Goal: Task Accomplishment & Management: Complete application form

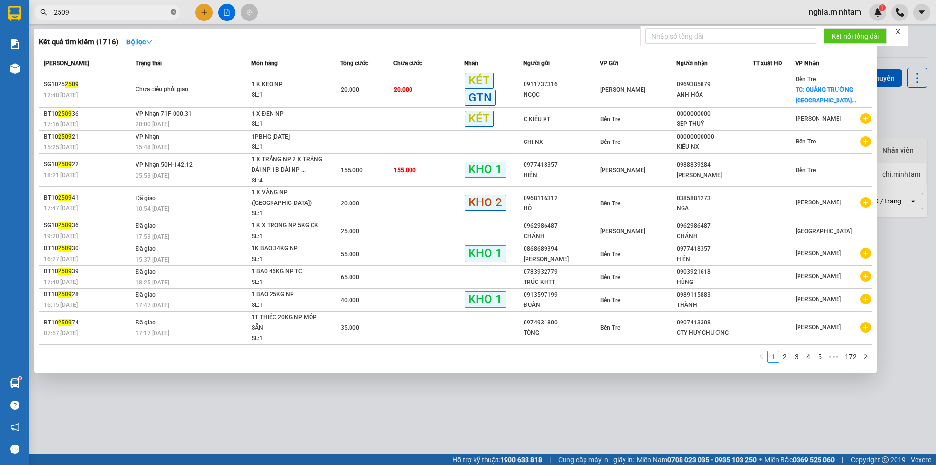
click at [172, 10] on icon "close-circle" at bounding box center [174, 12] width 6 height 6
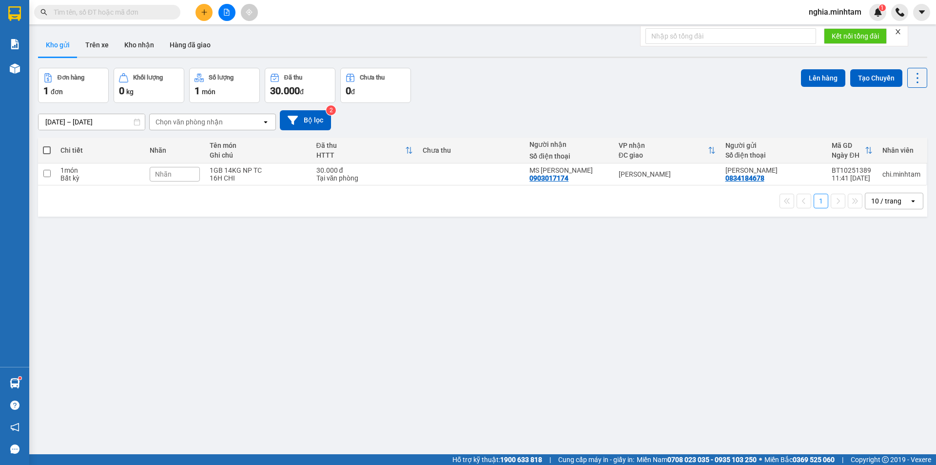
click at [166, 11] on input "text" at bounding box center [111, 12] width 115 height 11
click at [164, 12] on input "text" at bounding box center [111, 12] width 115 height 11
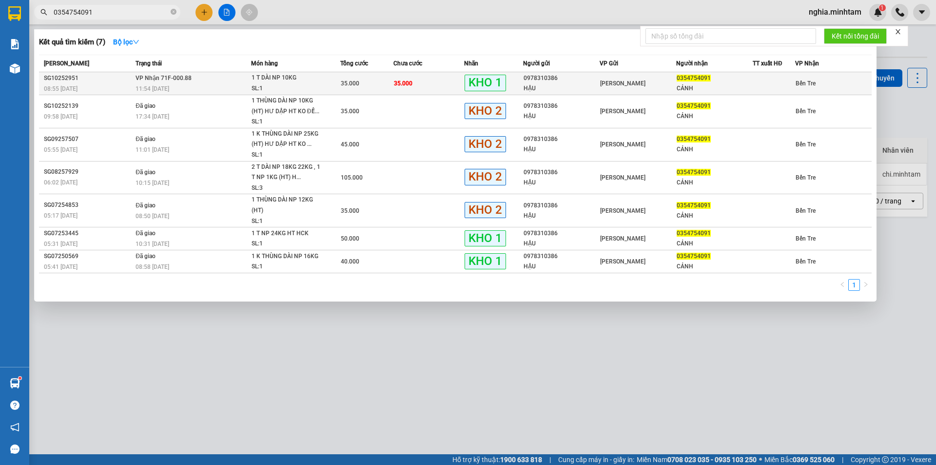
type input "0354754091"
click at [628, 80] on span "[PERSON_NAME]" at bounding box center [622, 83] width 45 height 7
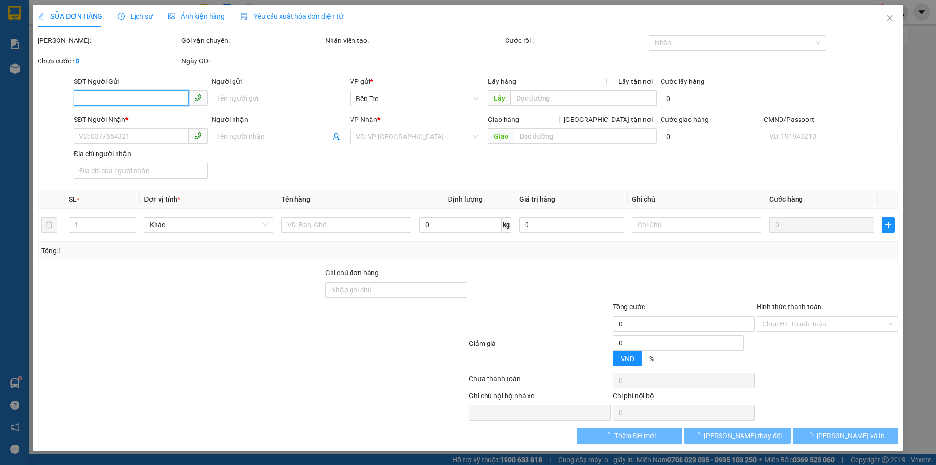
type input "0978310386"
type input "HẬU"
type input "0354754091"
type input "CẢNH"
type input "HCK"
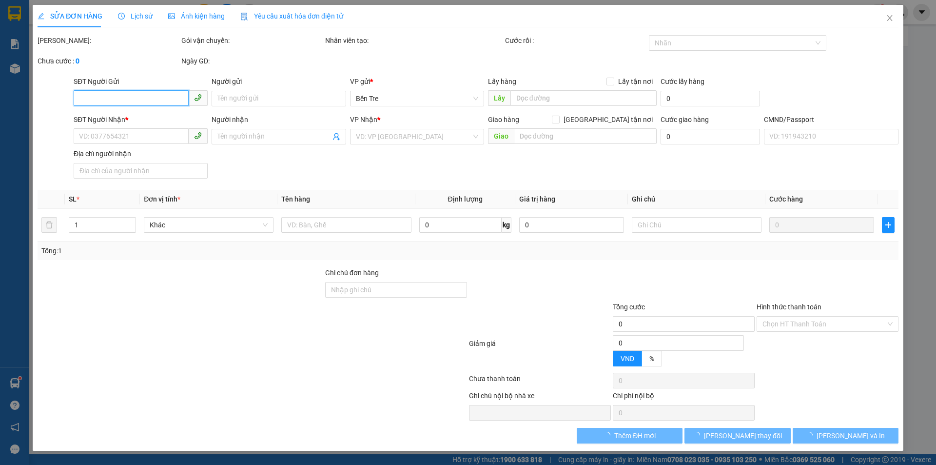
type input "35.000"
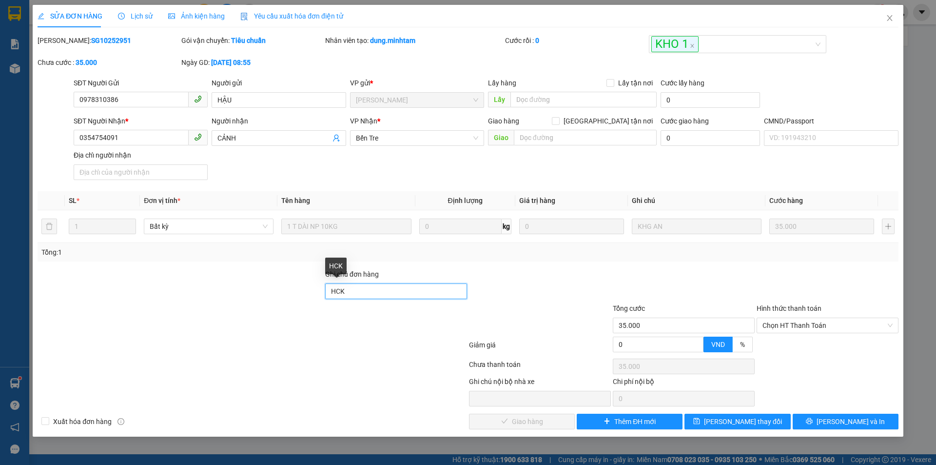
click at [416, 292] on input "HCK" at bounding box center [396, 291] width 142 height 16
click at [807, 332] on span "Chọn HT Thanh Toán" at bounding box center [828, 325] width 130 height 15
type input "HCK"
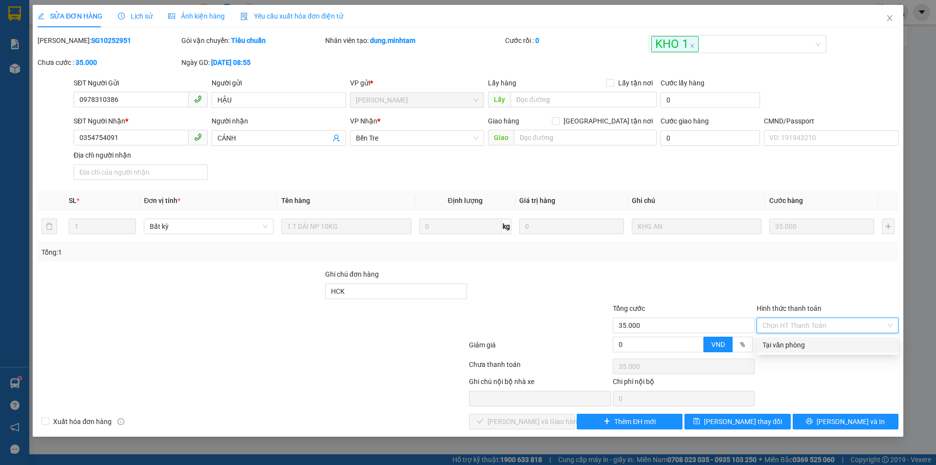
click at [806, 346] on div "Tại văn phòng" at bounding box center [828, 344] width 130 height 11
type input "0"
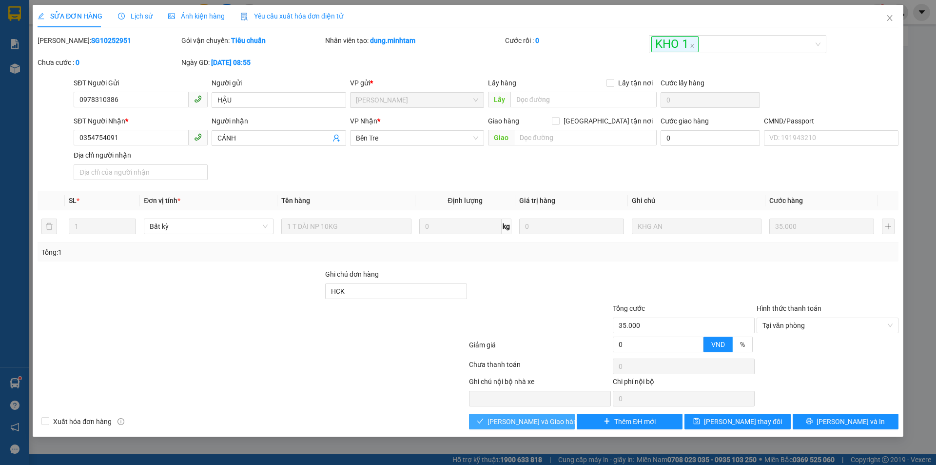
click at [531, 424] on span "[PERSON_NAME] và Giao hàng" at bounding box center [535, 421] width 94 height 11
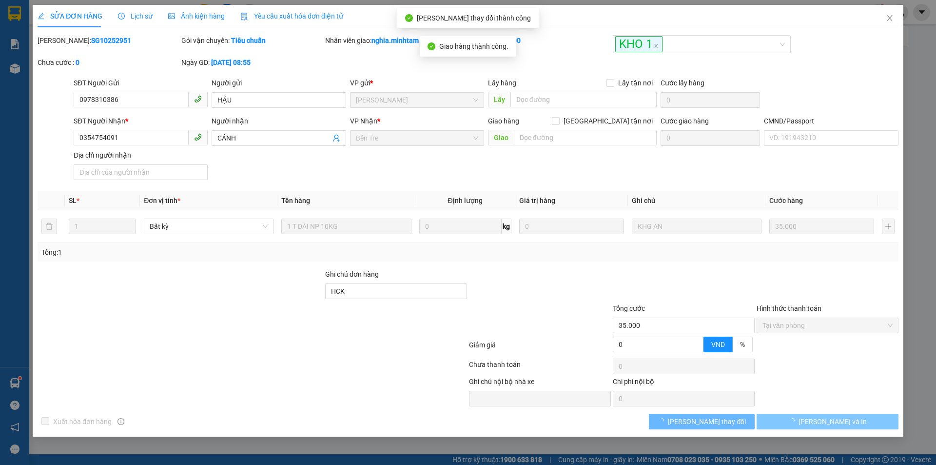
click at [837, 416] on span "[PERSON_NAME] và In" at bounding box center [833, 421] width 68 height 11
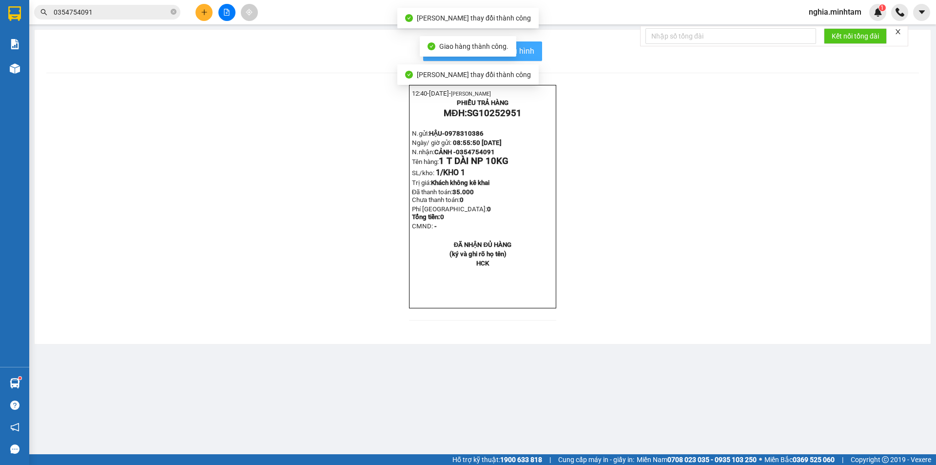
click at [538, 54] on button "In mẫu biên lai tự cấu hình" at bounding box center [482, 51] width 119 height 20
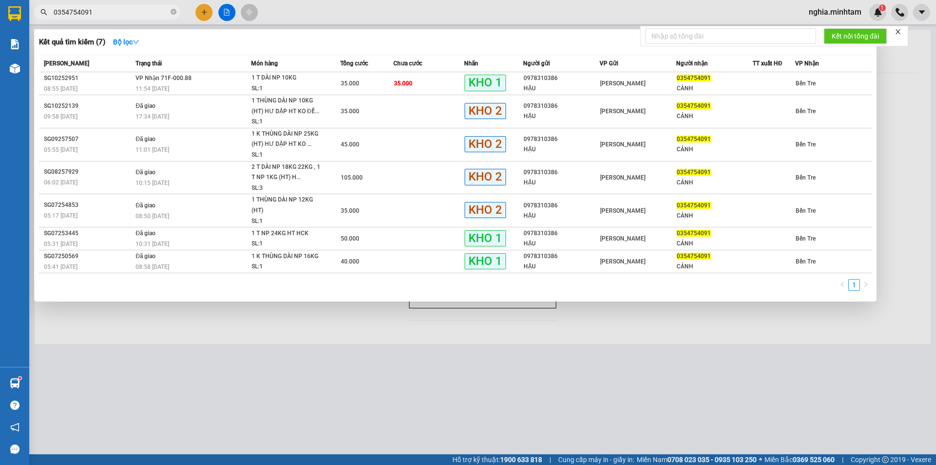
click at [167, 5] on span "0354754091" at bounding box center [107, 12] width 146 height 15
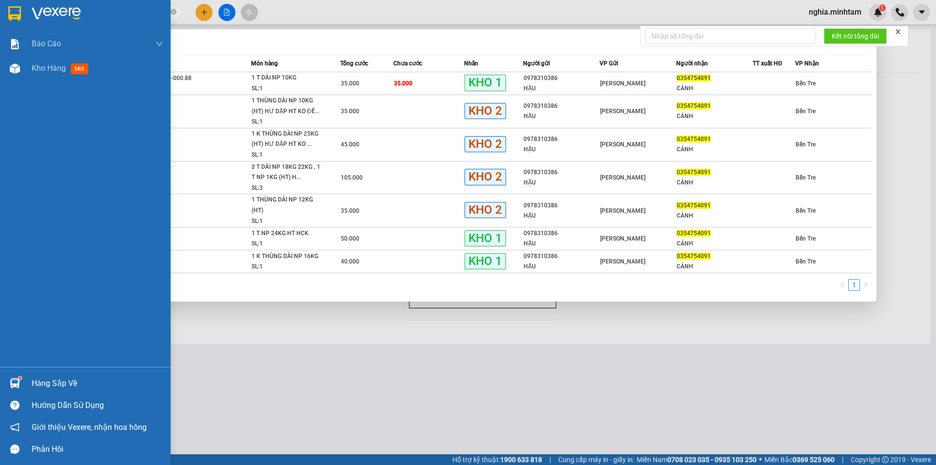
click at [16, 380] on img at bounding box center [15, 383] width 10 height 10
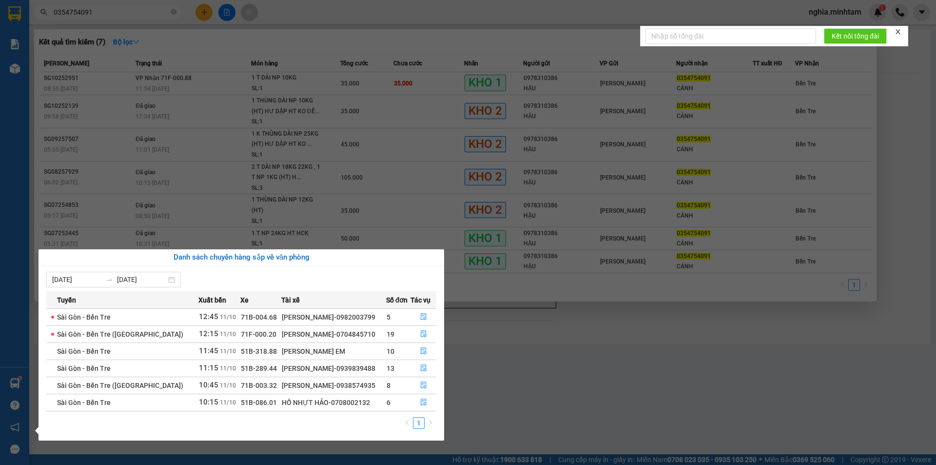
click at [603, 365] on section "Kết quả tìm kiếm ( 7 ) Bộ lọc Mã ĐH Trạng thái Món hàng Tổng cước Chưa cước Nhã…" at bounding box center [468, 232] width 936 height 465
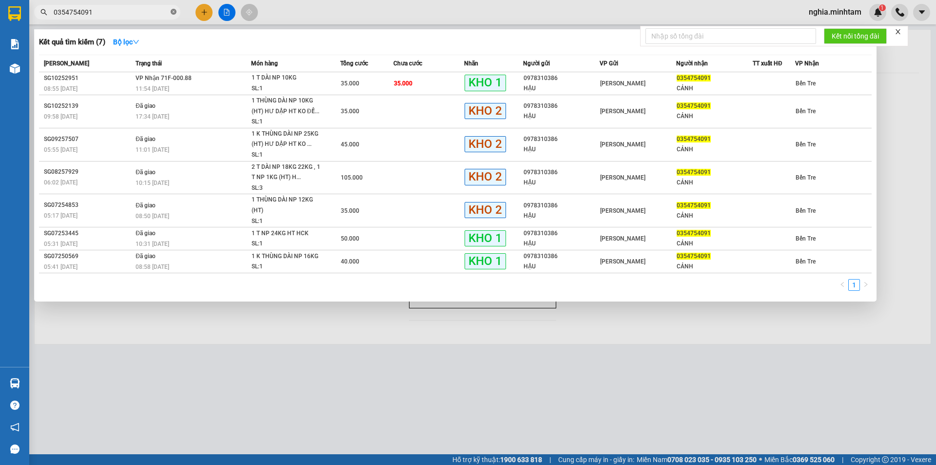
click at [175, 10] on icon "close-circle" at bounding box center [174, 12] width 6 height 6
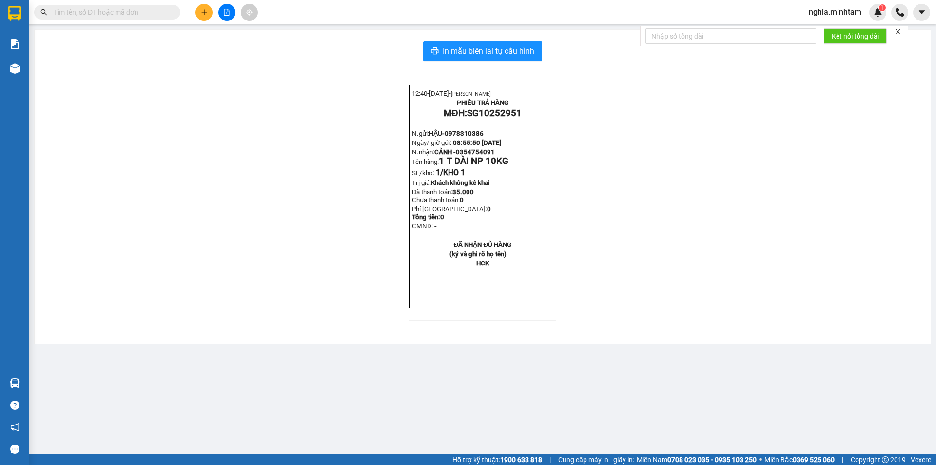
click at [166, 12] on input "text" at bounding box center [111, 12] width 115 height 11
click at [148, 18] on span at bounding box center [107, 12] width 146 height 15
click at [145, 13] on input "text" at bounding box center [111, 12] width 115 height 11
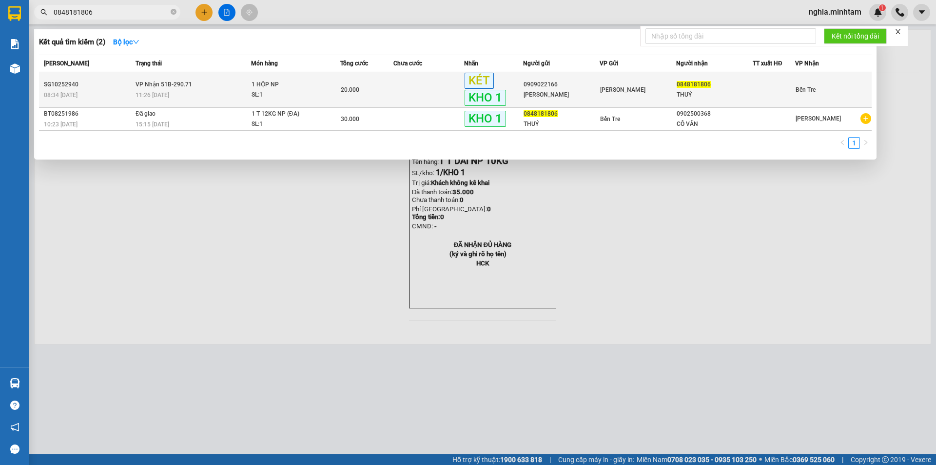
type input "0848181806"
click at [329, 86] on span "1 HỘP NP SL: 1" at bounding box center [296, 89] width 89 height 21
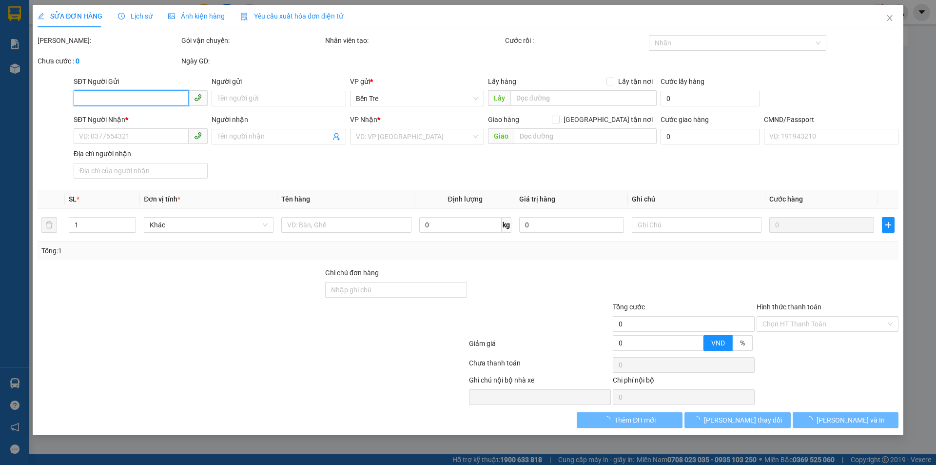
type input "0909022166"
type input "[PERSON_NAME]"
type input "0848181806"
type input "THUỶ"
type input "083063015660"
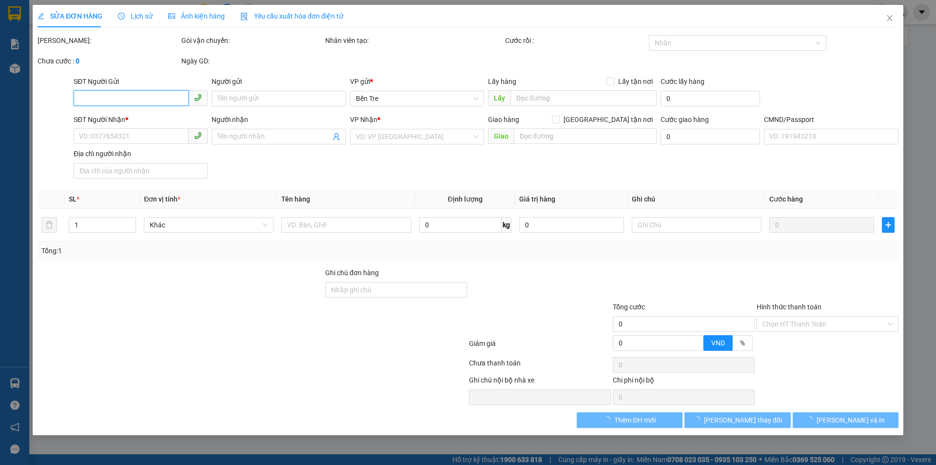
type input "20.000"
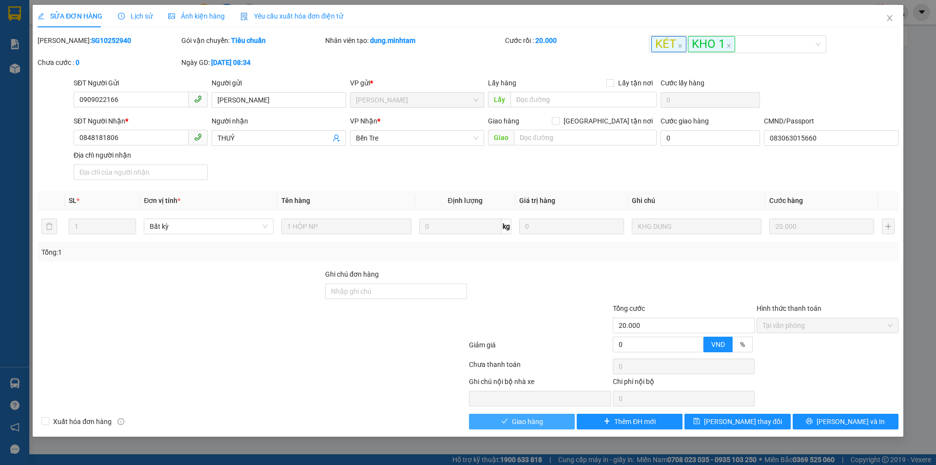
click at [542, 421] on span "Giao hàng" at bounding box center [527, 421] width 31 height 11
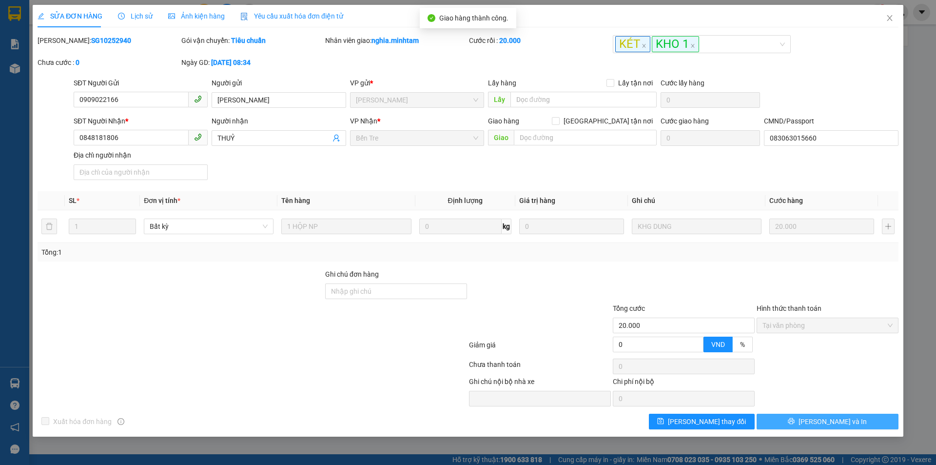
click at [849, 425] on button "[PERSON_NAME] và In" at bounding box center [828, 422] width 142 height 16
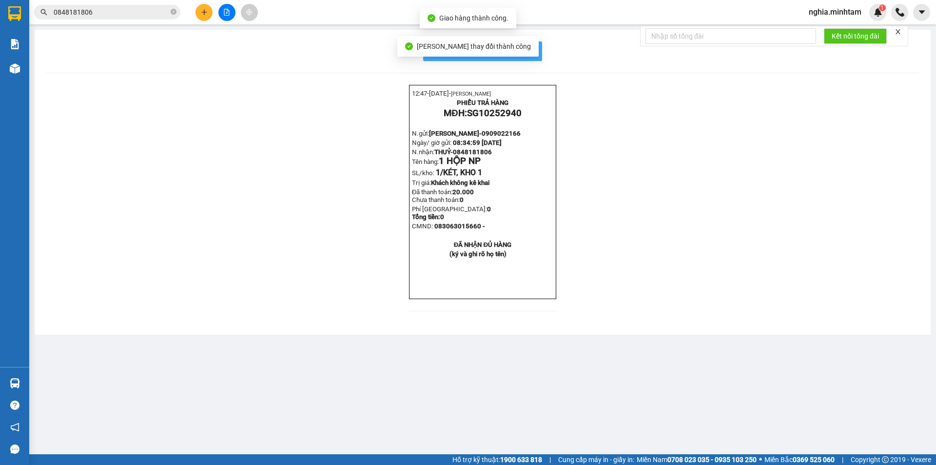
click at [534, 49] on span "In mẫu biên lai tự cấu hình" at bounding box center [489, 51] width 92 height 12
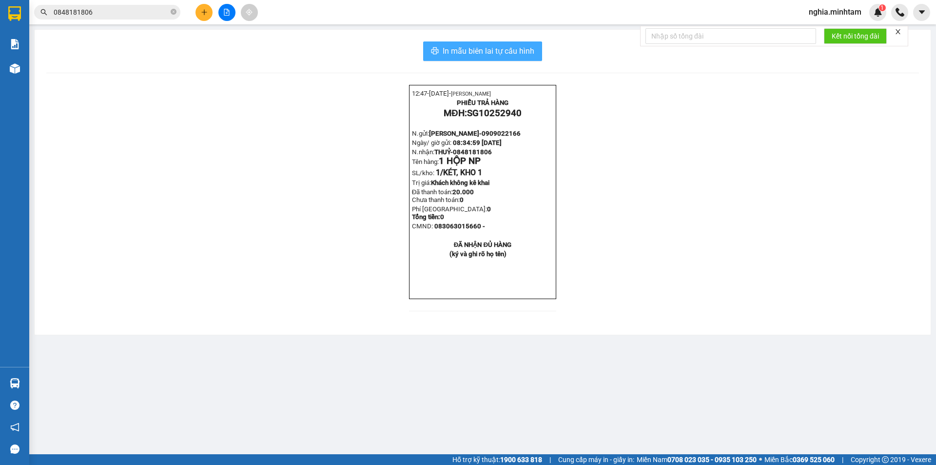
click at [449, 45] on span "In mẫu biên lai tự cấu hình" at bounding box center [489, 51] width 92 height 12
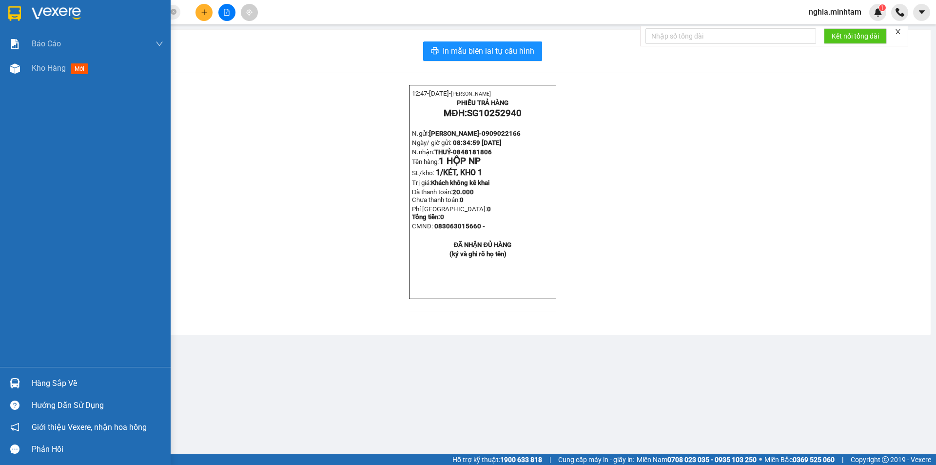
click at [51, 386] on div "Hàng sắp về" at bounding box center [98, 383] width 132 height 15
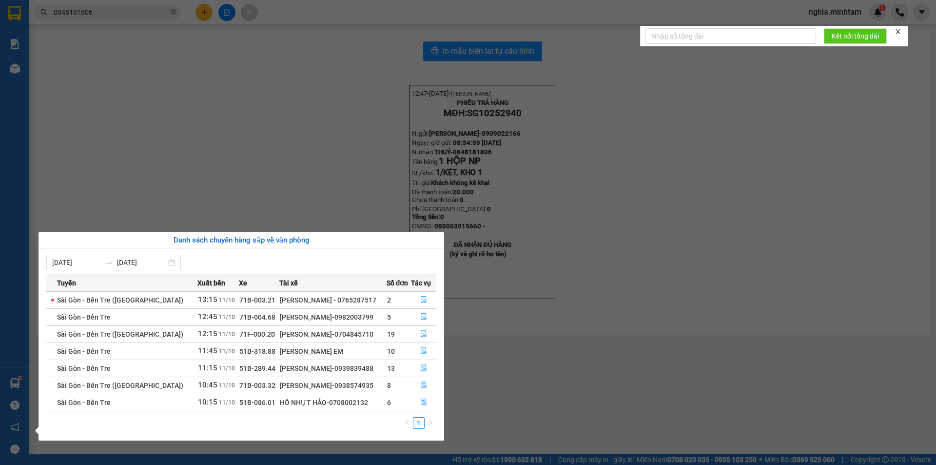
click at [99, 7] on section "Kết quả tìm kiếm ( 2 ) Bộ lọc Mã ĐH Trạng thái Món hàng Tổng cước Chưa cước Nhã…" at bounding box center [468, 232] width 936 height 465
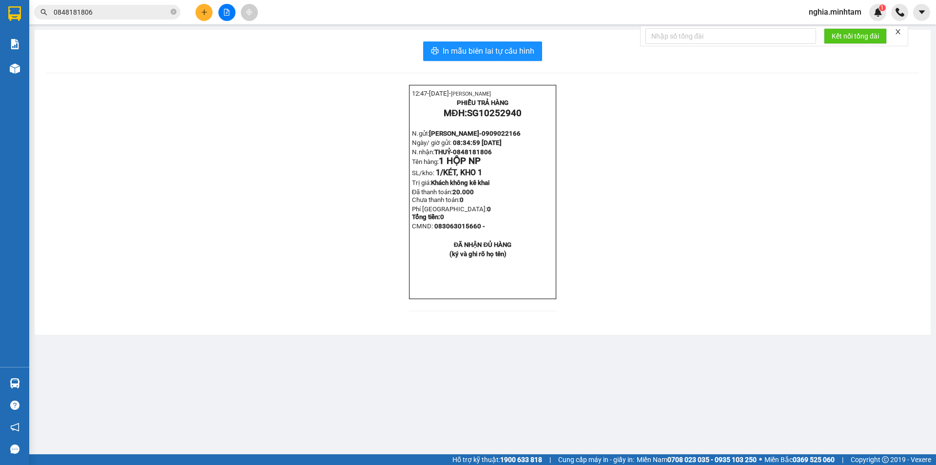
click at [99, 7] on input "0848181806" at bounding box center [111, 12] width 115 height 11
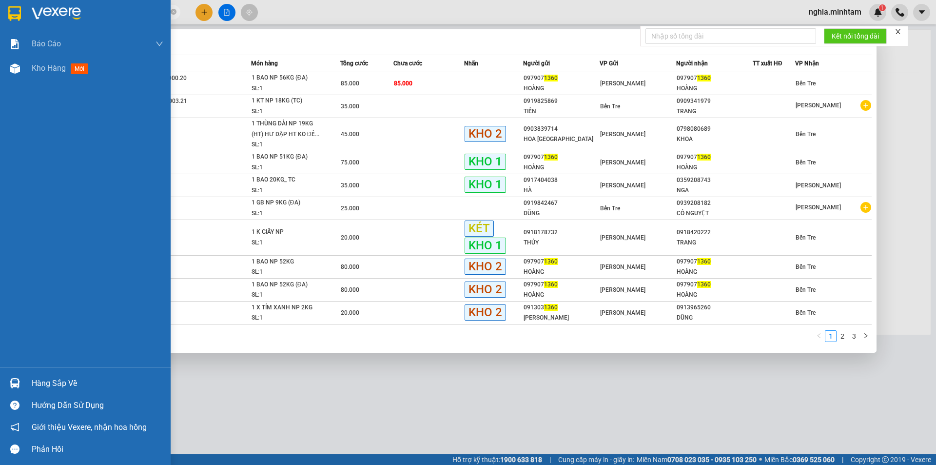
type input "1360"
click at [58, 381] on div "Hàng sắp về" at bounding box center [98, 383] width 132 height 15
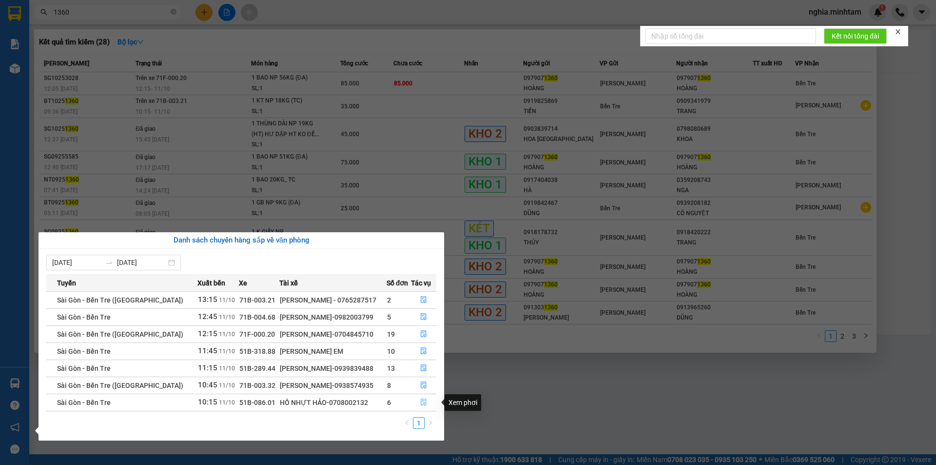
click at [421, 400] on icon "file-done" at bounding box center [423, 401] width 7 height 7
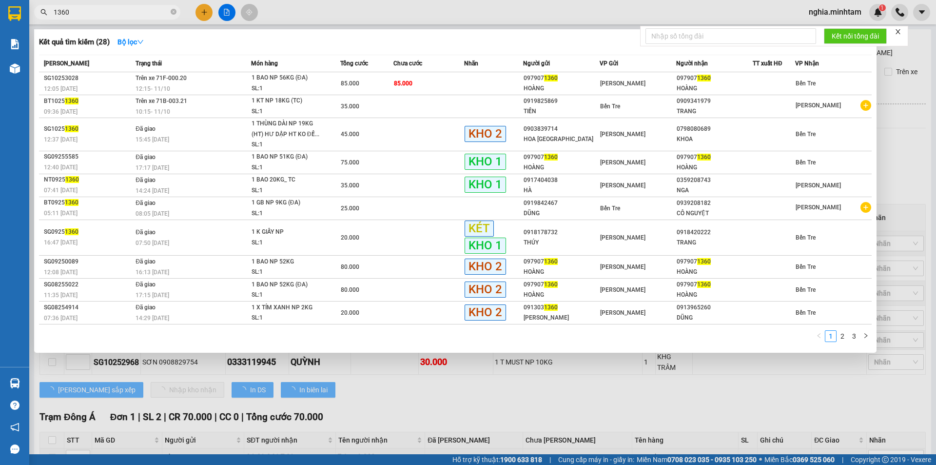
click at [522, 444] on div at bounding box center [468, 232] width 936 height 465
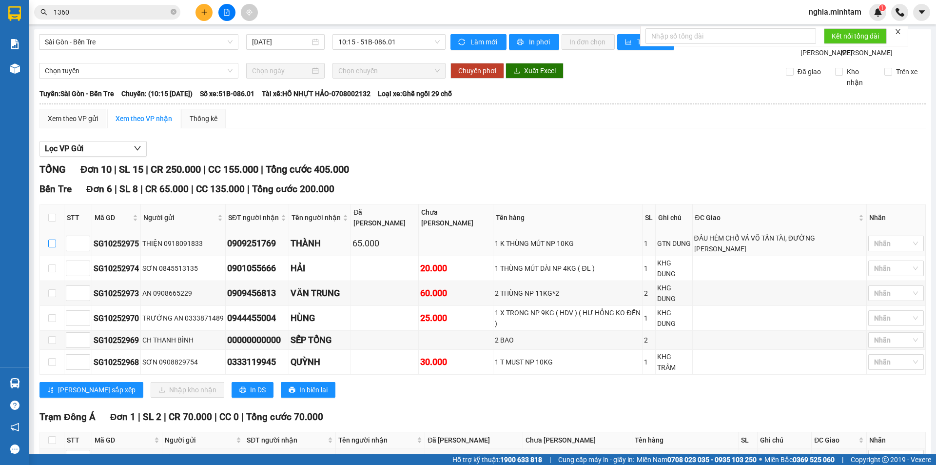
click at [51, 244] on input "checkbox" at bounding box center [52, 243] width 8 height 8
checkbox input "true"
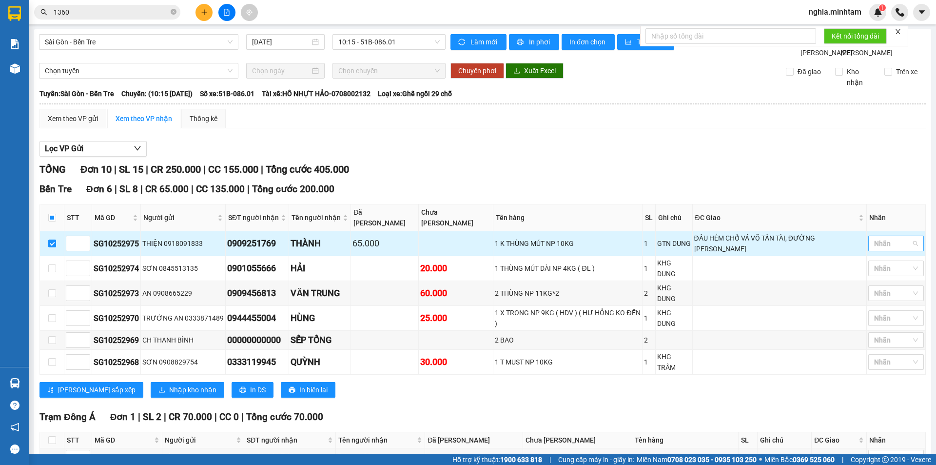
click at [880, 239] on div at bounding box center [891, 243] width 41 height 12
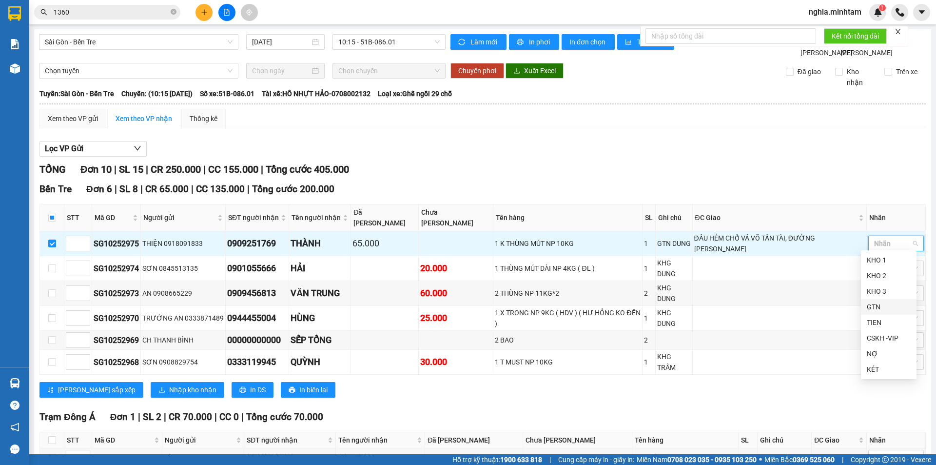
click at [874, 308] on div "GTN" at bounding box center [889, 306] width 44 height 11
drag, startPoint x: 571, startPoint y: 138, endPoint x: 566, endPoint y: 142, distance: 6.2
click at [570, 128] on div "Xem theo VP gửi Xem theo VP nhận Thống kê" at bounding box center [482, 119] width 887 height 20
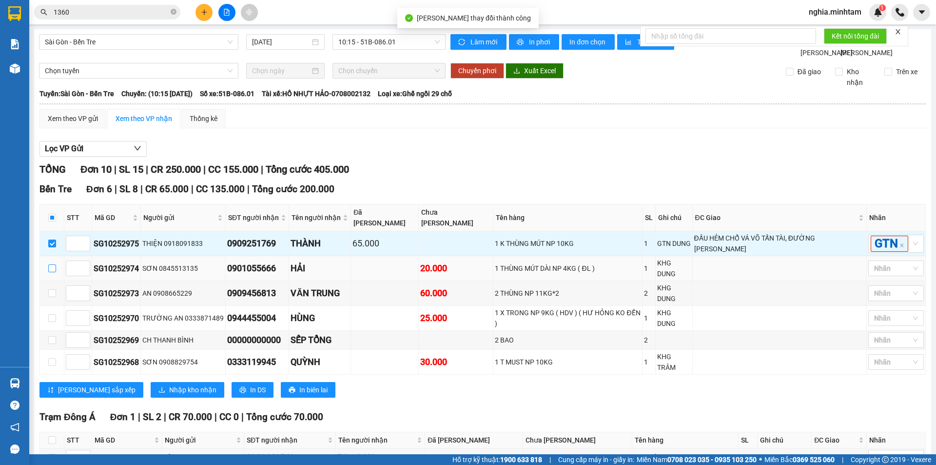
click at [51, 272] on input "checkbox" at bounding box center [52, 268] width 8 height 8
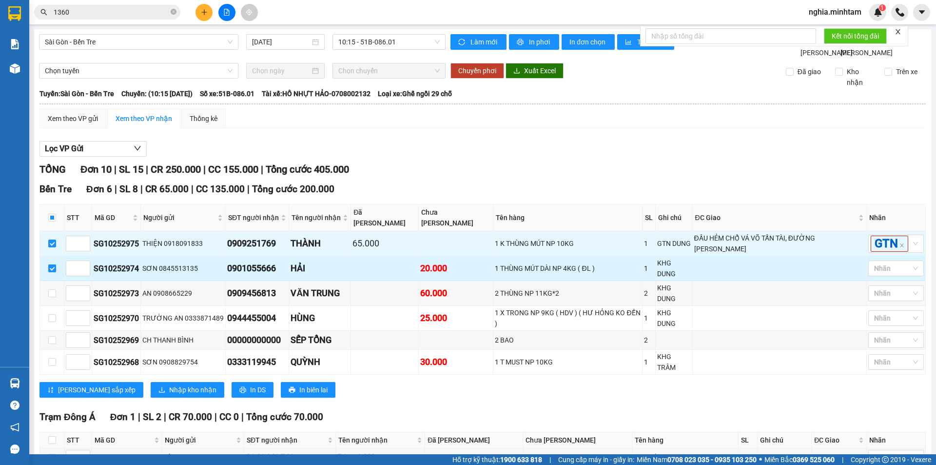
click at [52, 271] on input "checkbox" at bounding box center [52, 268] width 8 height 8
checkbox input "false"
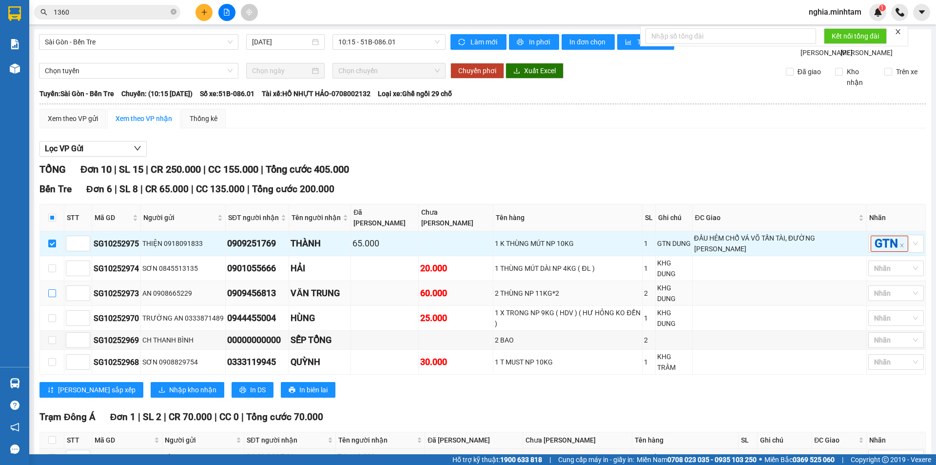
click at [52, 294] on input "checkbox" at bounding box center [52, 293] width 8 height 8
checkbox input "true"
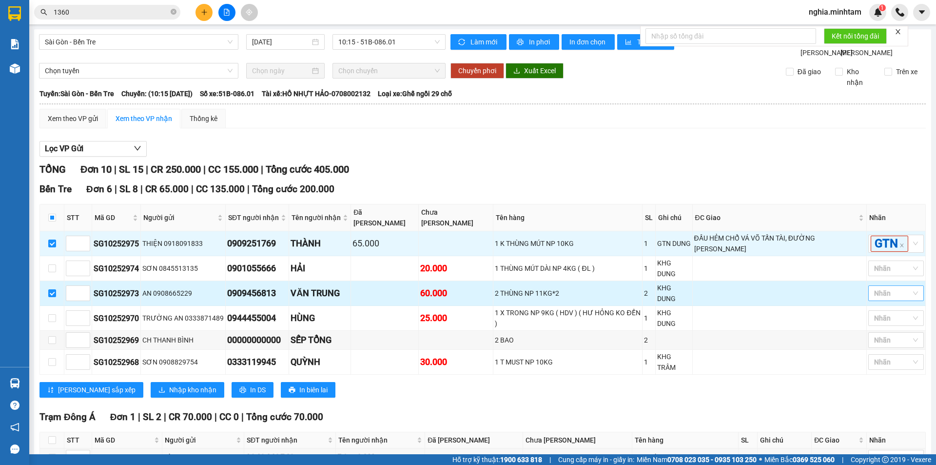
click at [876, 299] on div "Nhãn" at bounding box center [896, 293] width 56 height 16
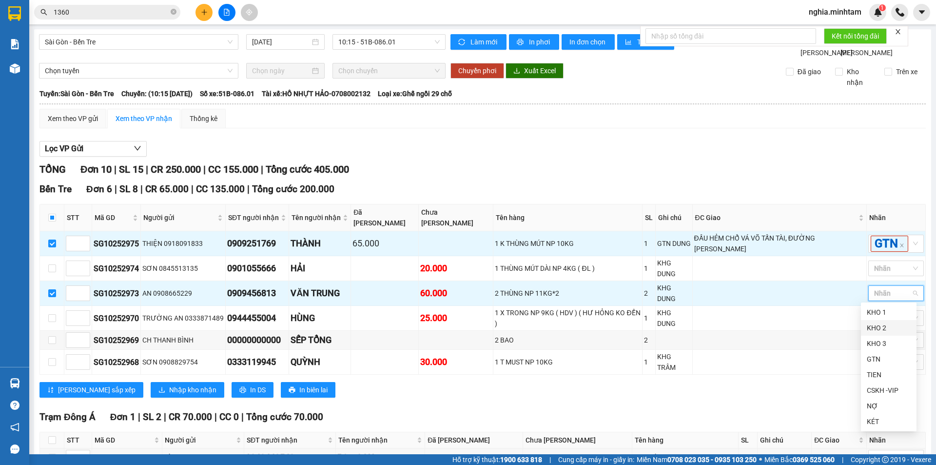
click at [875, 327] on div "KHO 2" at bounding box center [889, 327] width 44 height 11
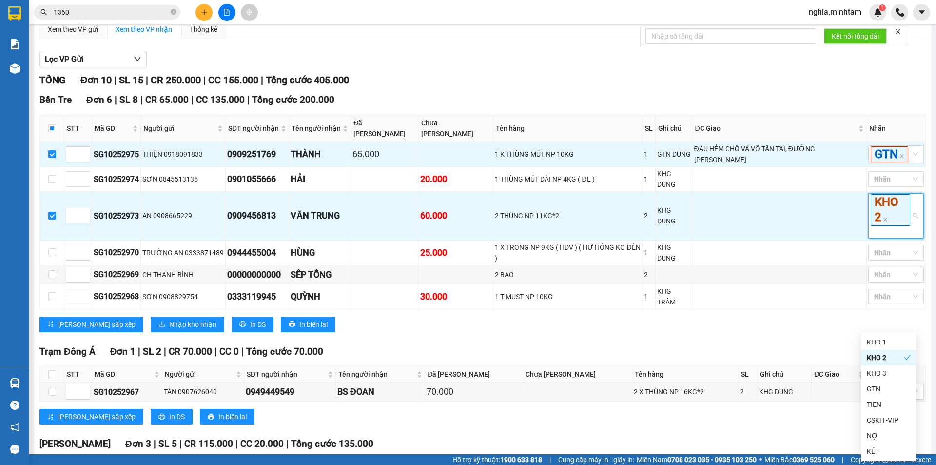
scroll to position [98, 0]
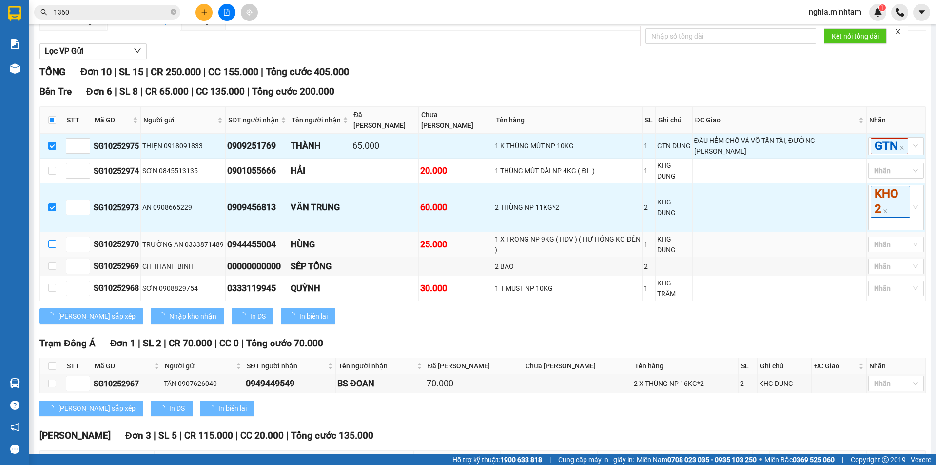
click at [51, 242] on input "checkbox" at bounding box center [52, 244] width 8 height 8
checkbox input "true"
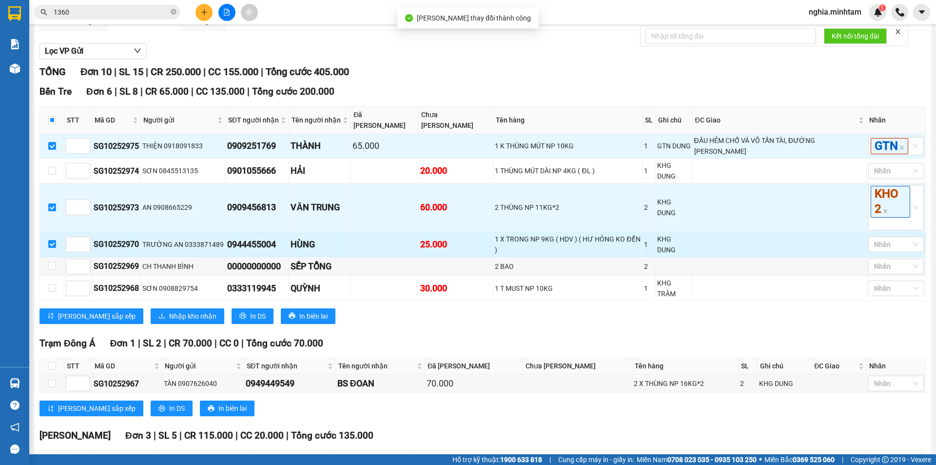
click at [879, 250] on div "Nhãn" at bounding box center [896, 245] width 56 height 16
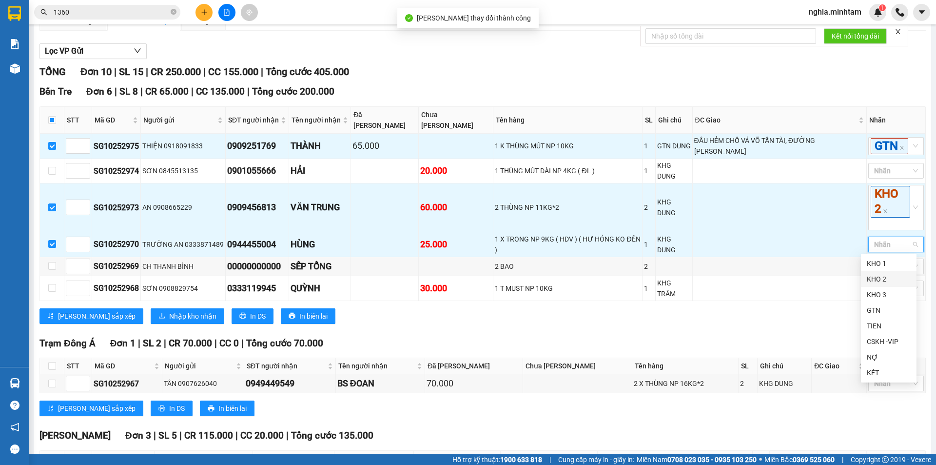
click at [875, 284] on div "KHO 2" at bounding box center [889, 279] width 56 height 16
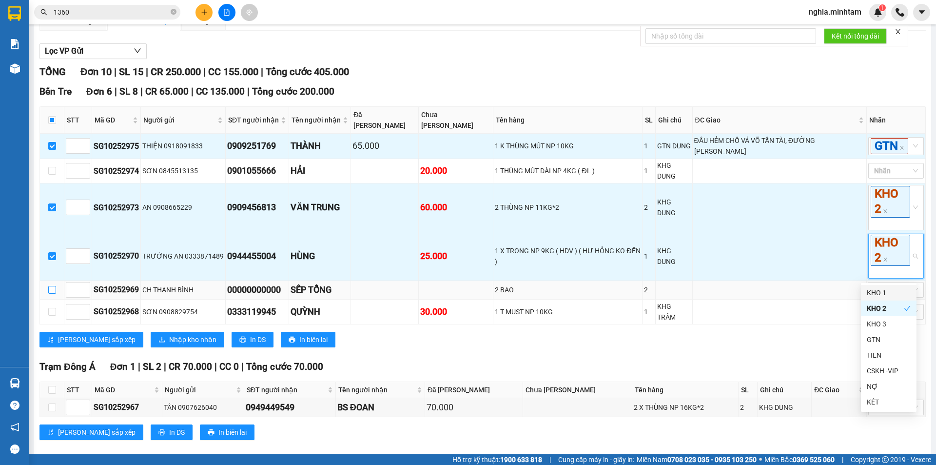
click at [54, 294] on input "checkbox" at bounding box center [52, 290] width 8 height 8
checkbox input "true"
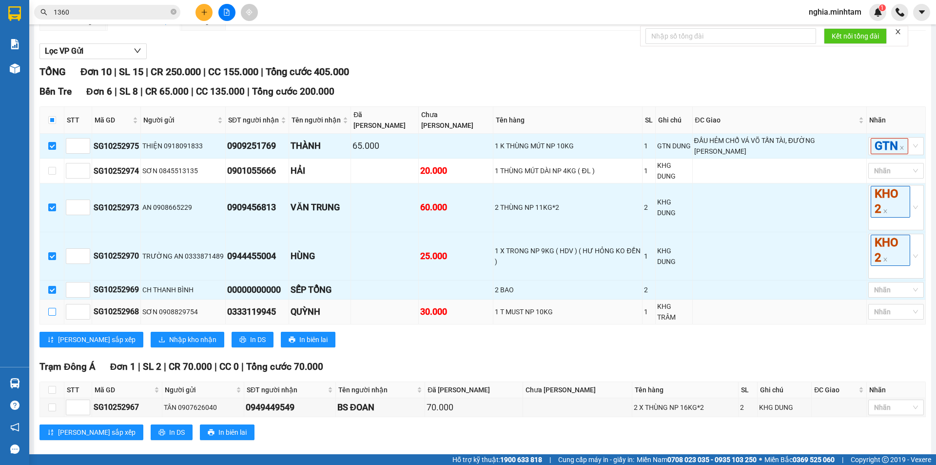
click at [53, 309] on input "checkbox" at bounding box center [52, 312] width 8 height 8
checkbox input "true"
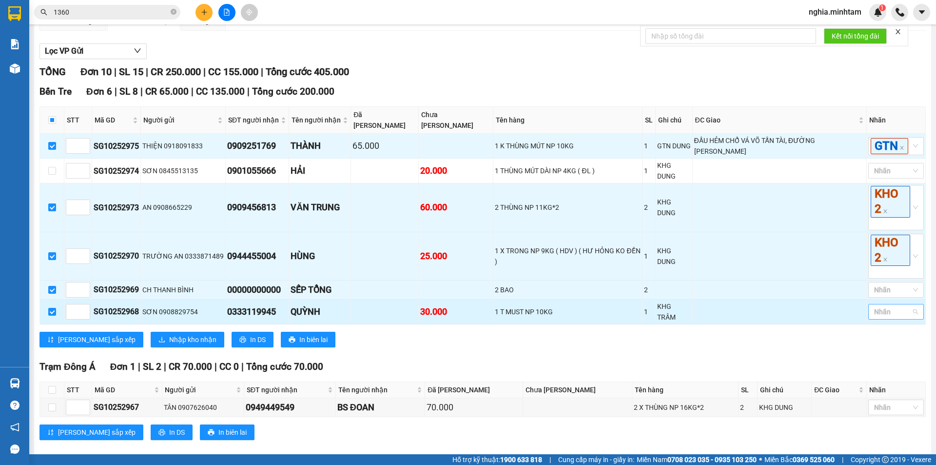
click at [876, 315] on div at bounding box center [891, 312] width 41 height 12
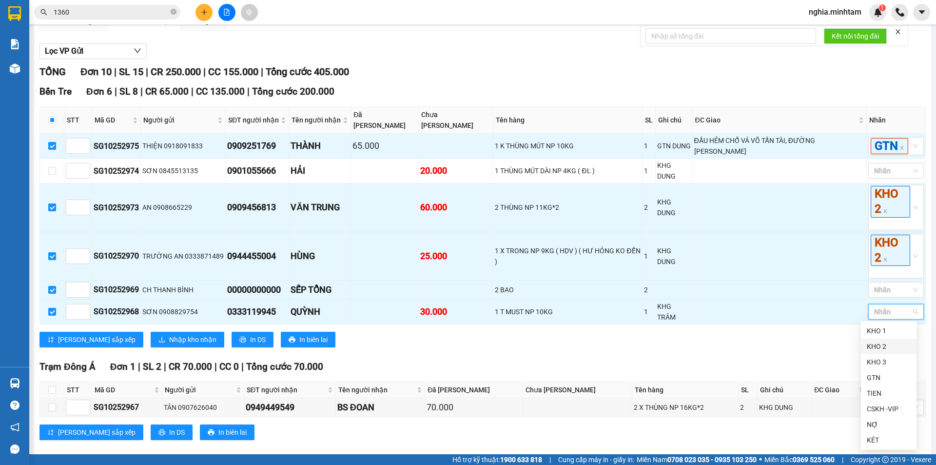
click at [876, 344] on div "KHO 2" at bounding box center [889, 346] width 44 height 11
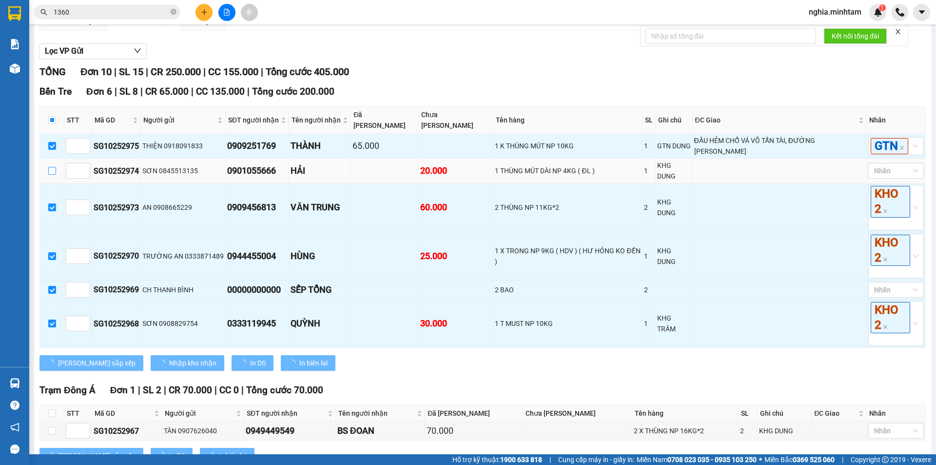
click at [51, 175] on input "checkbox" at bounding box center [52, 171] width 8 height 8
checkbox input "true"
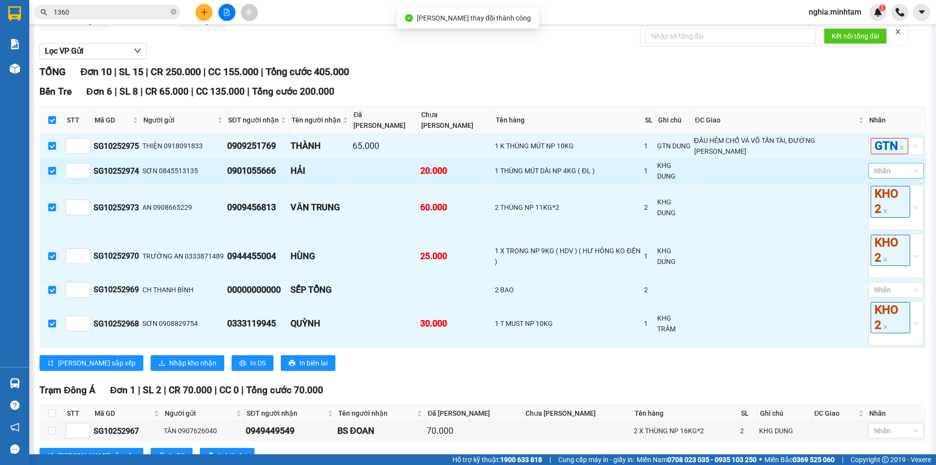
click at [887, 177] on div at bounding box center [891, 171] width 41 height 12
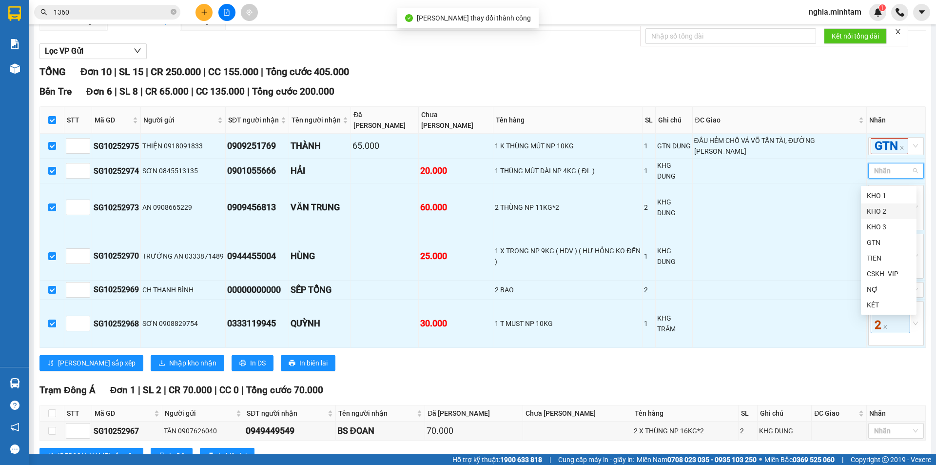
click at [876, 215] on div "KHO 2" at bounding box center [889, 211] width 44 height 11
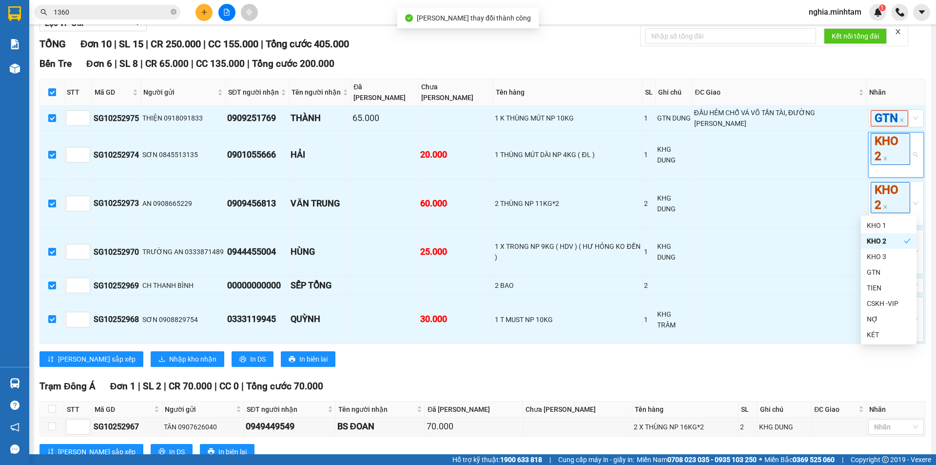
scroll to position [146, 0]
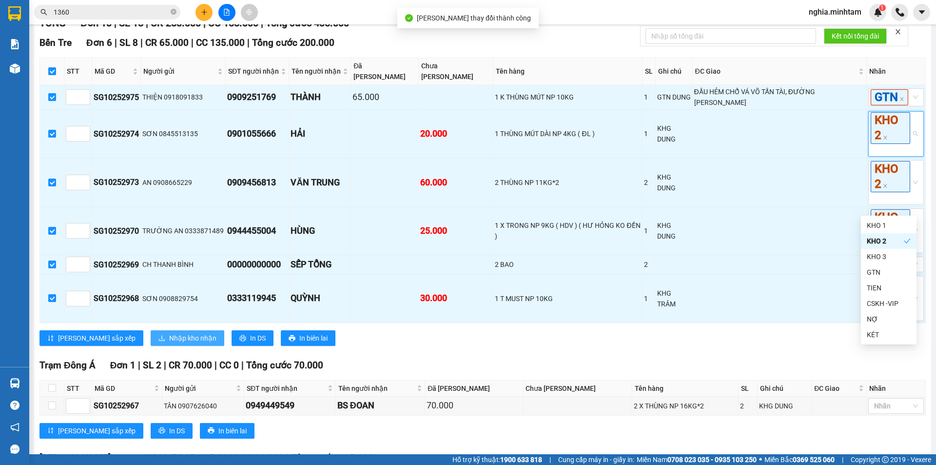
click at [169, 343] on span "Nhập kho nhận" at bounding box center [192, 338] width 47 height 11
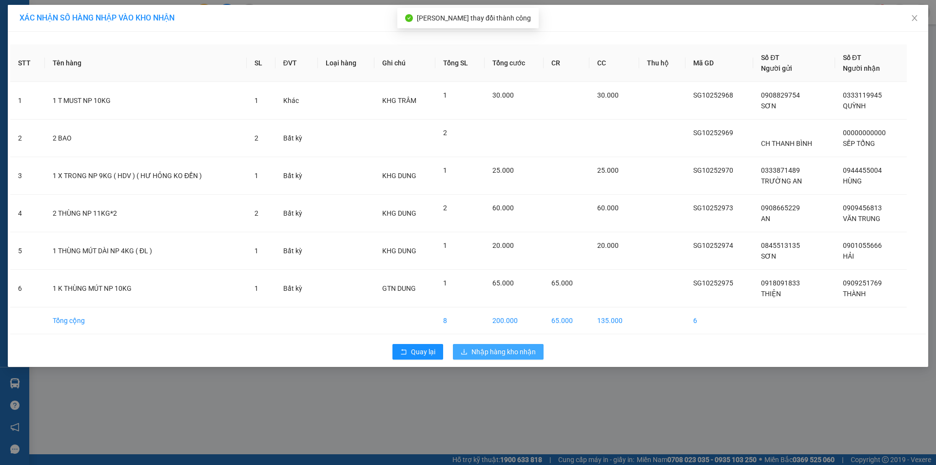
click at [483, 353] on span "Nhập hàng kho nhận" at bounding box center [504, 351] width 64 height 11
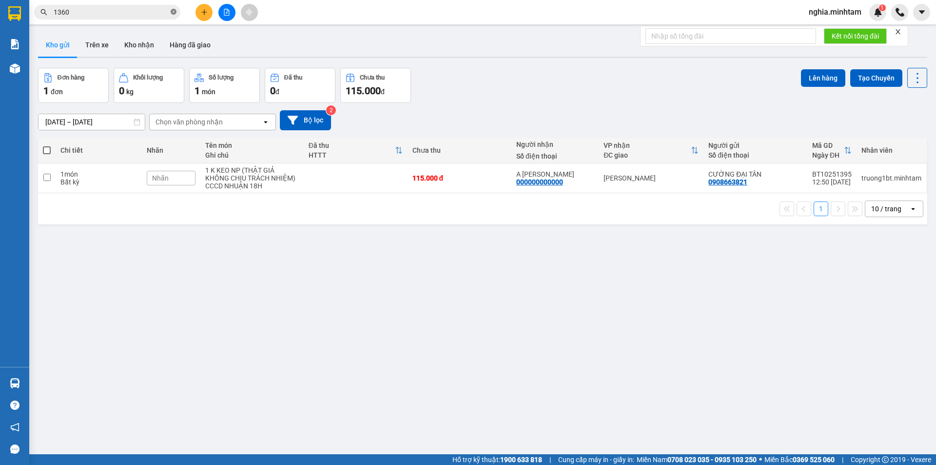
click at [172, 10] on icon "close-circle" at bounding box center [174, 12] width 6 height 6
click at [156, 14] on input "text" at bounding box center [111, 12] width 115 height 11
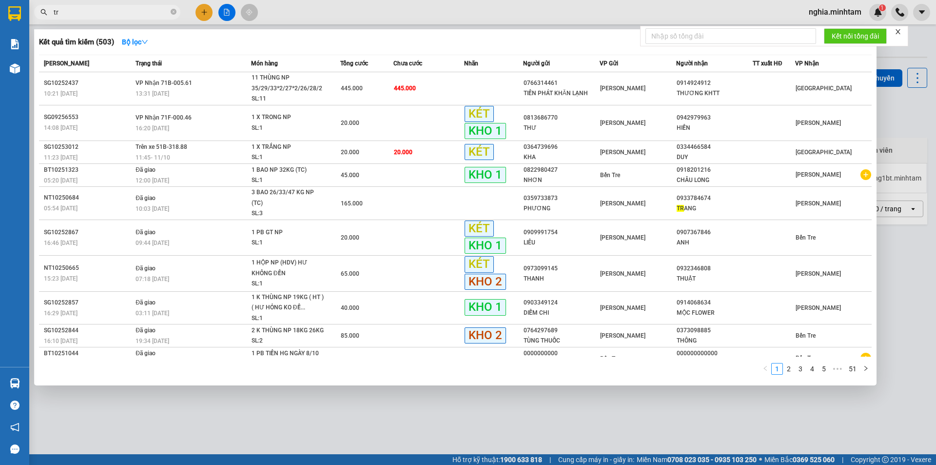
type input "t"
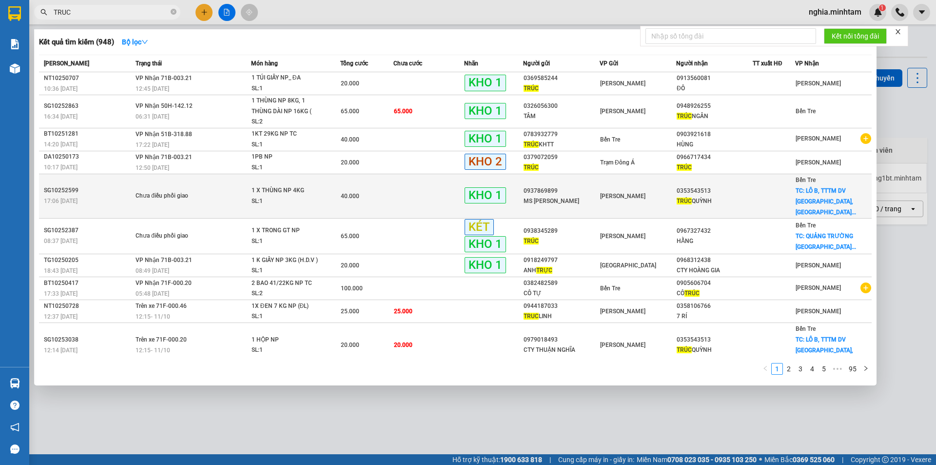
type input "TRUC"
click at [584, 196] on div "MS [PERSON_NAME]" at bounding box center [562, 201] width 76 height 10
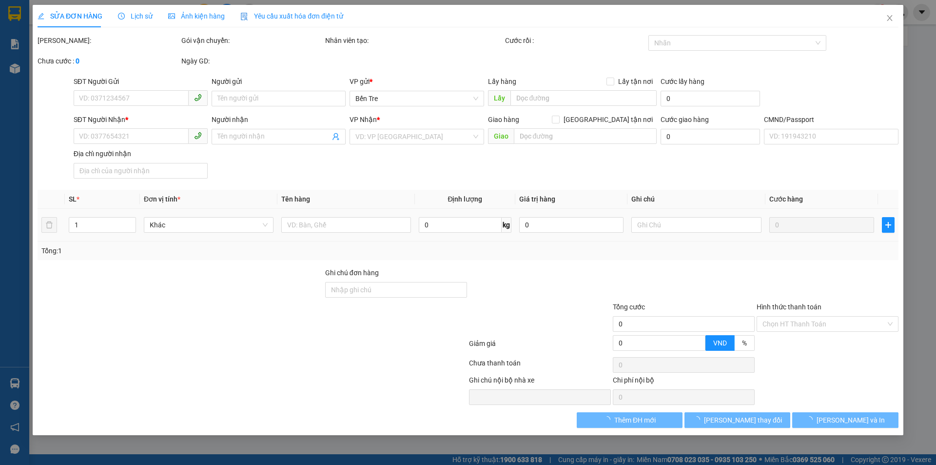
type input "0937869899"
type input "MS [PERSON_NAME]"
type input "0353543513"
type input "[PERSON_NAME]"
checkbox input "true"
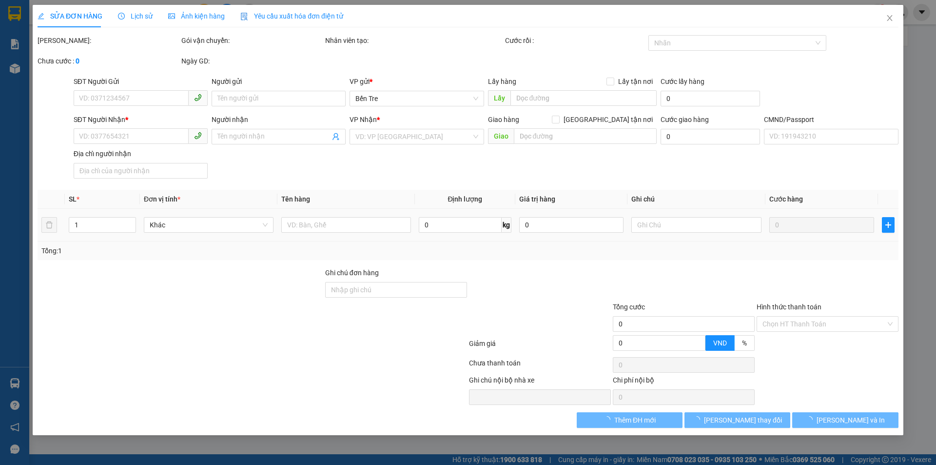
type input "LÔ B, TTTM DV [GEOGRAPHIC_DATA], [GEOGRAPHIC_DATA], [GEOGRAPHIC_DATA], P. [GEOG…"
type input "40.000"
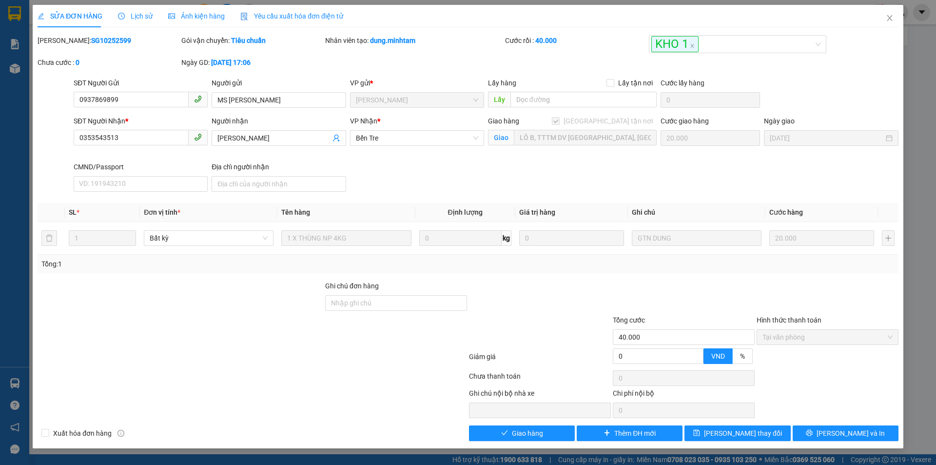
click at [531, 424] on div "Total Paid Fee 40.000 Total UnPaid Fee 0 Cash Collection Total Fee Mã ĐH: SG102…" at bounding box center [468, 238] width 861 height 406
click at [533, 431] on span "Giao hàng" at bounding box center [527, 433] width 31 height 11
